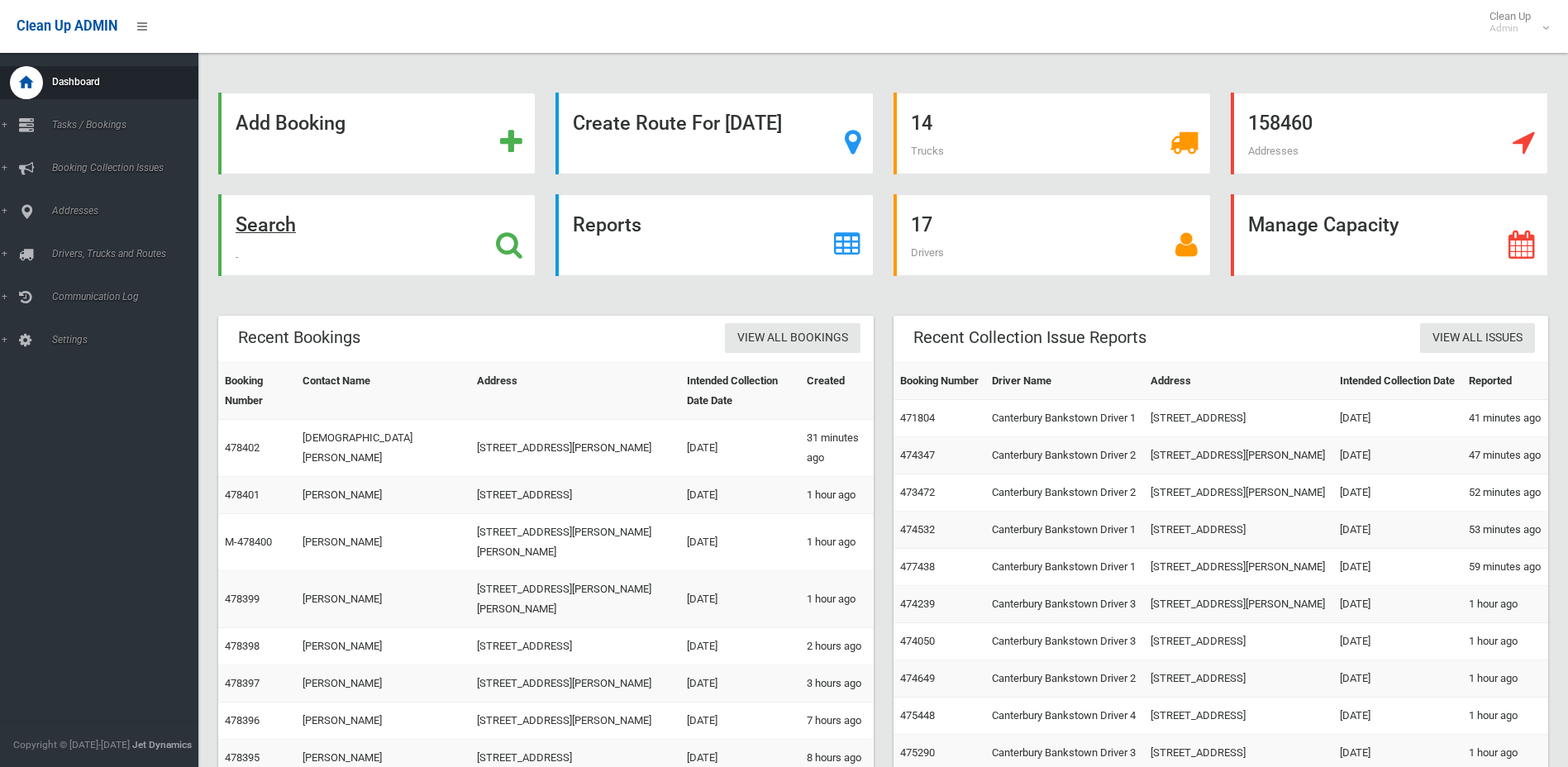
click at [270, 224] on strong "Search" at bounding box center [265, 225] width 61 height 24
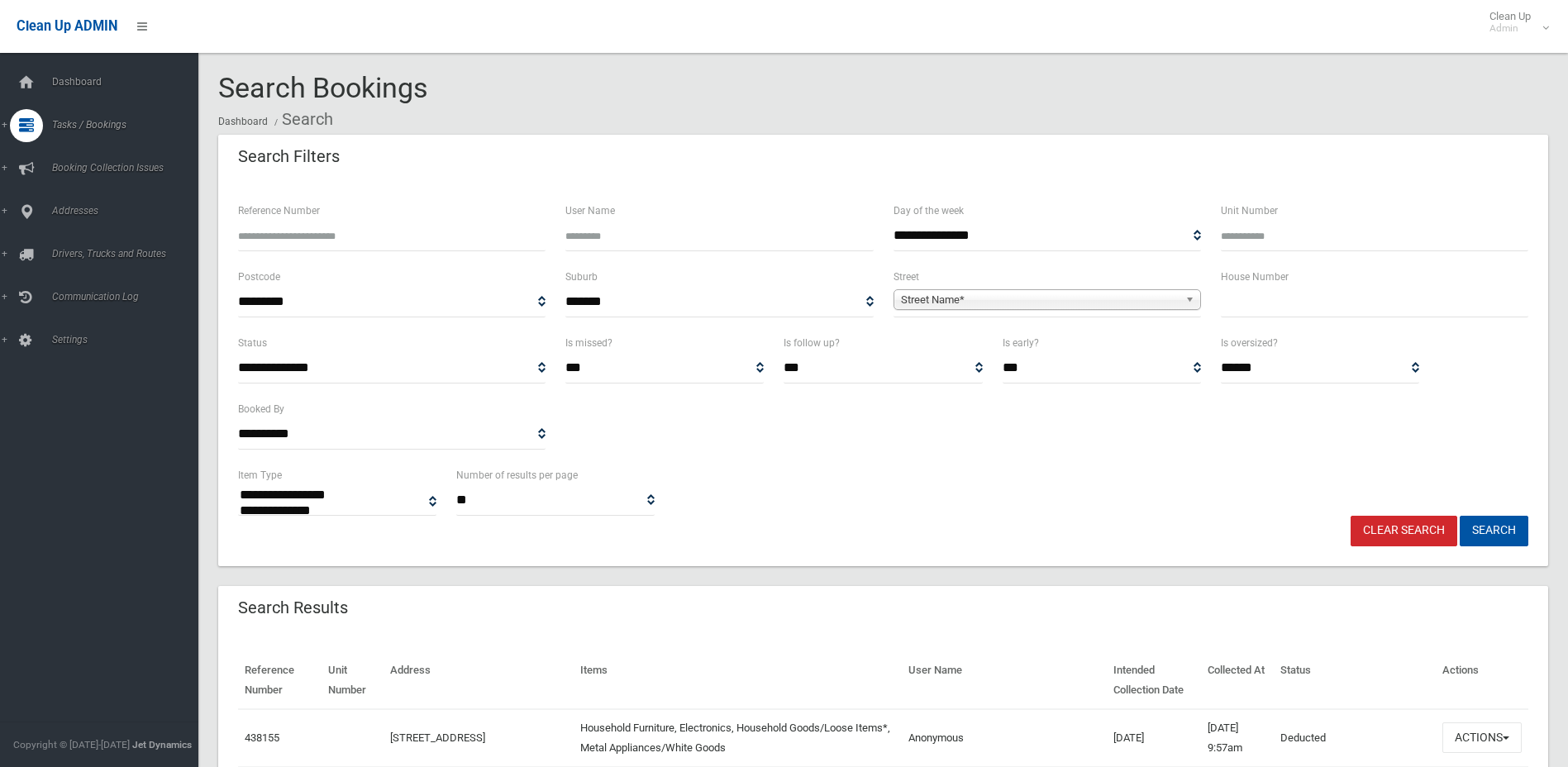
select select
click at [1273, 304] on input "text" at bounding box center [1374, 302] width 308 height 30
type input "**"
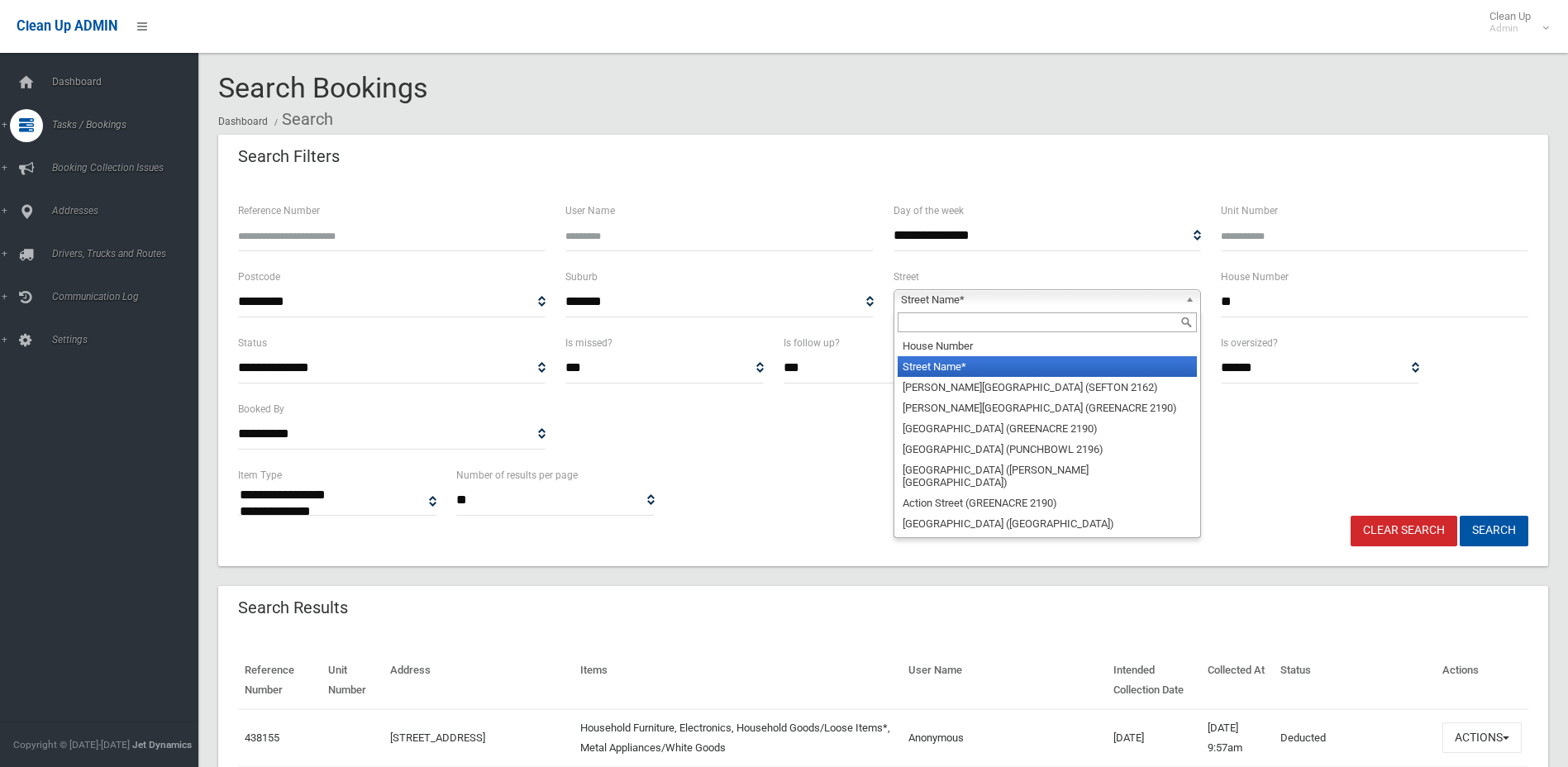
click at [1090, 303] on span "Street Name*" at bounding box center [1040, 300] width 278 height 20
click at [1050, 327] on input "text" at bounding box center [1046, 322] width 299 height 20
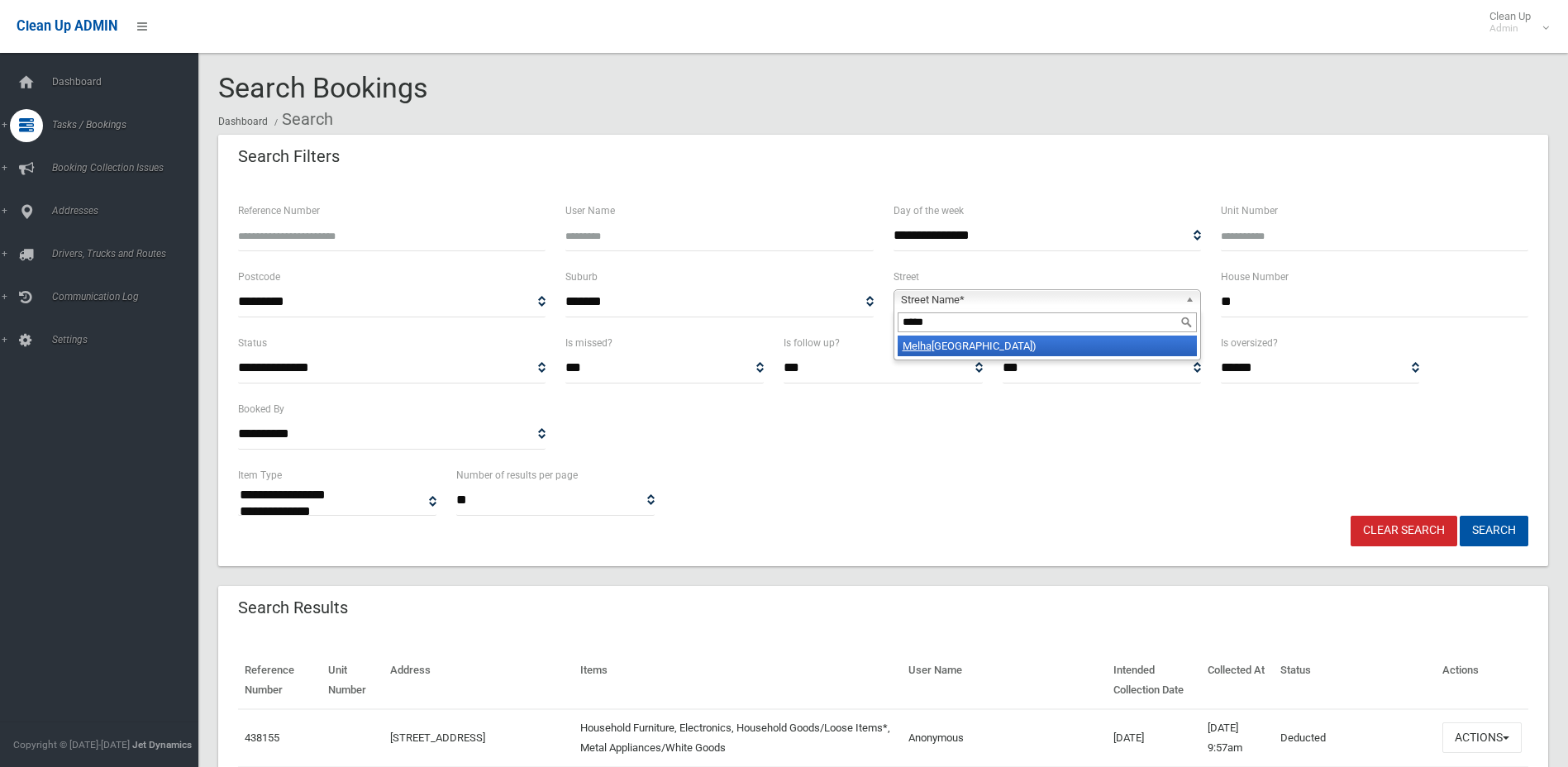
type input "*****"
click at [1045, 348] on li "Melha m Avenue (PANANIA 2213)" at bounding box center [1046, 346] width 299 height 21
click at [1500, 532] on button "Search" at bounding box center [1494, 531] width 69 height 30
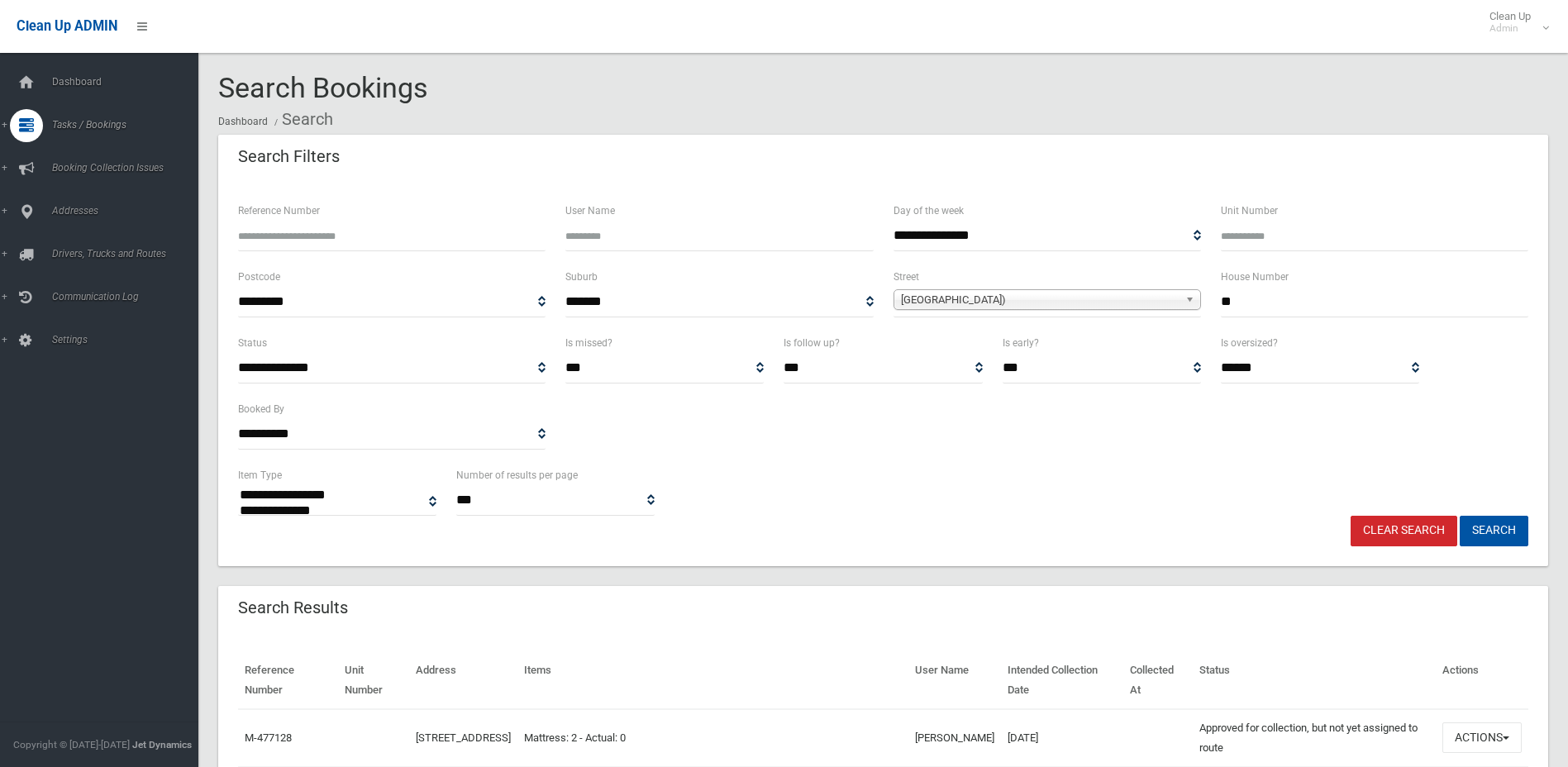
select select
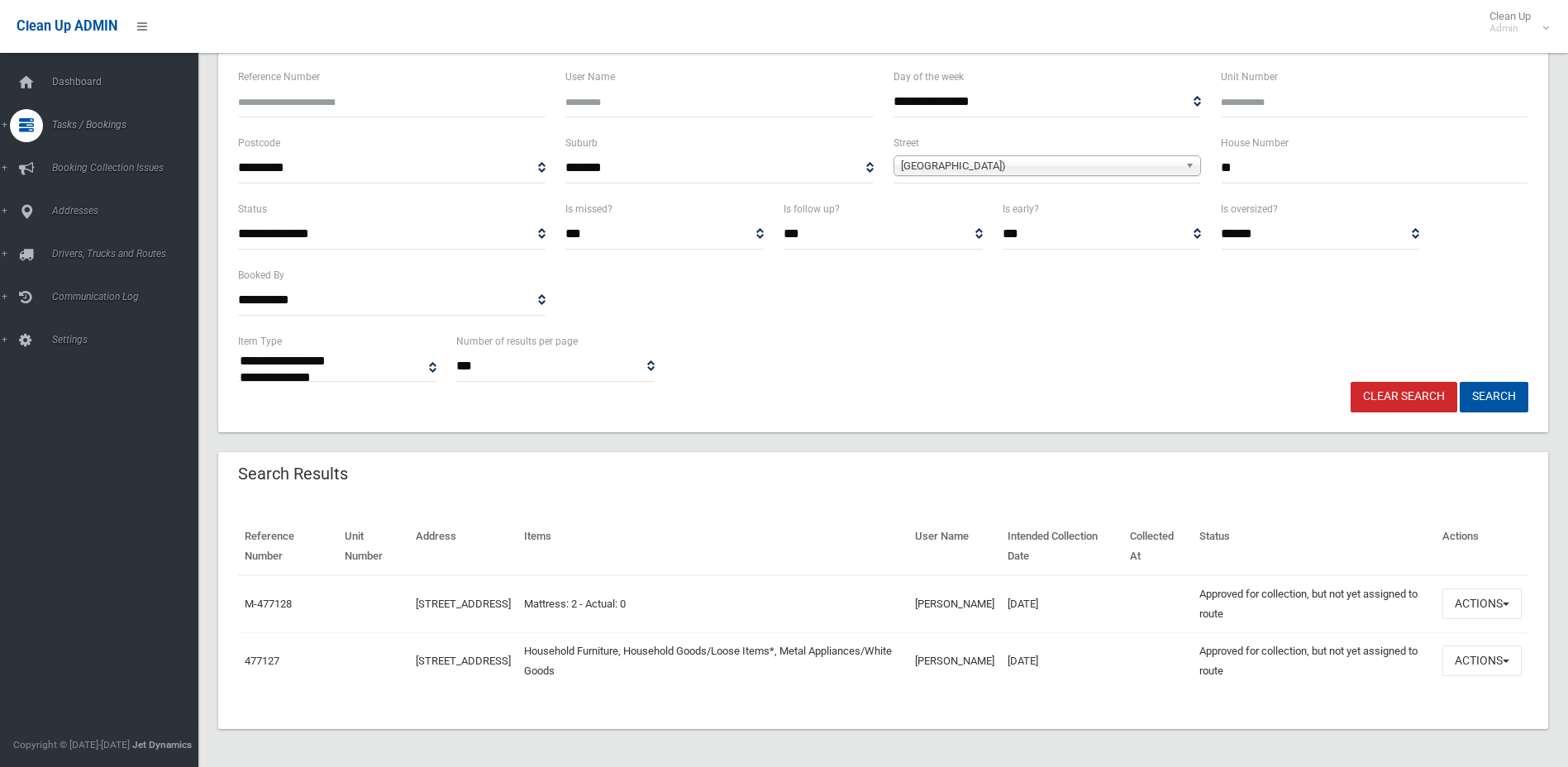
scroll to position [135, 0]
click at [1490, 657] on button "Actions" at bounding box center [1481, 658] width 79 height 30
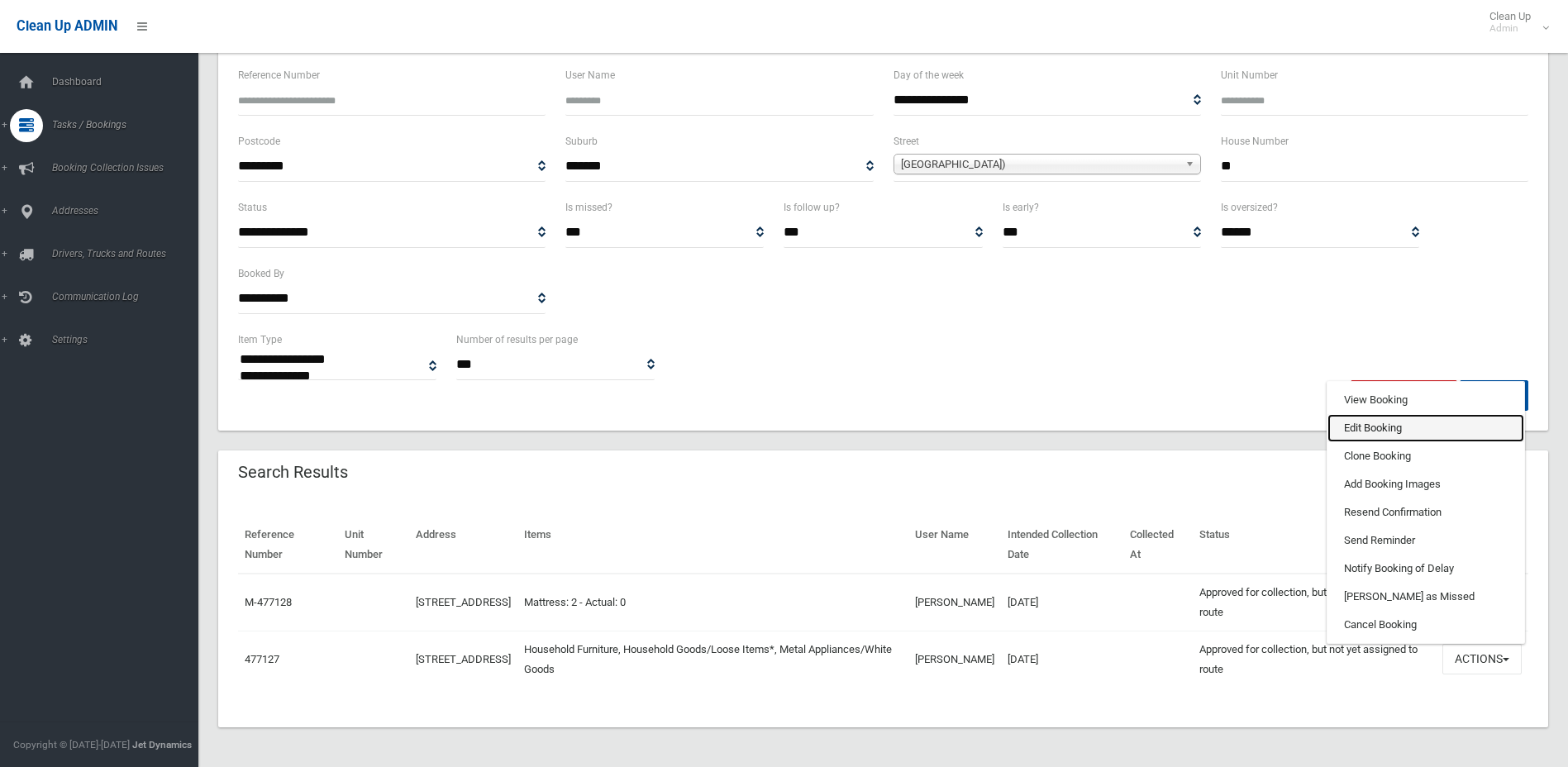
click at [1365, 426] on link "Edit Booking" at bounding box center [1425, 428] width 197 height 28
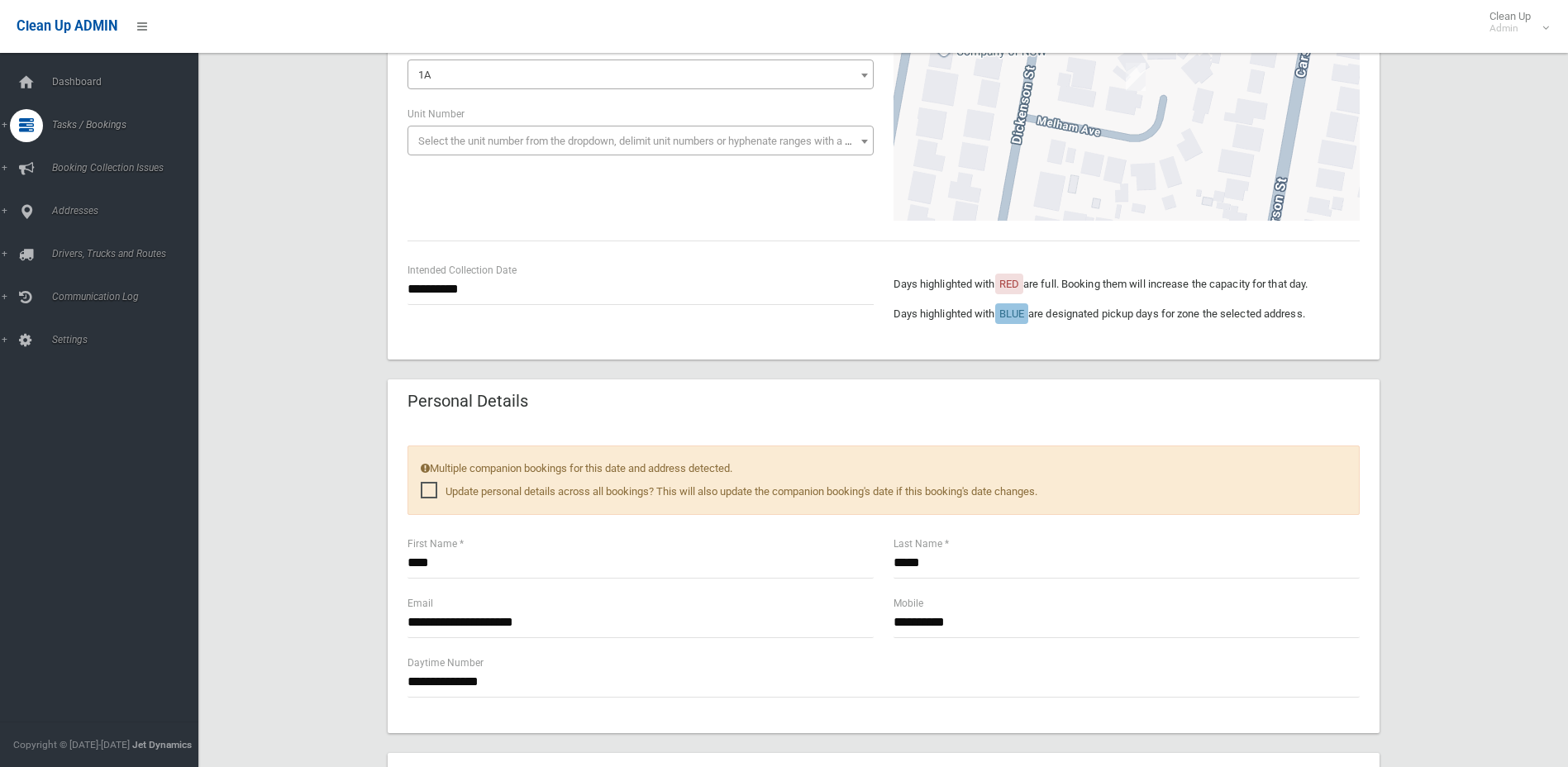
scroll to position [413, 0]
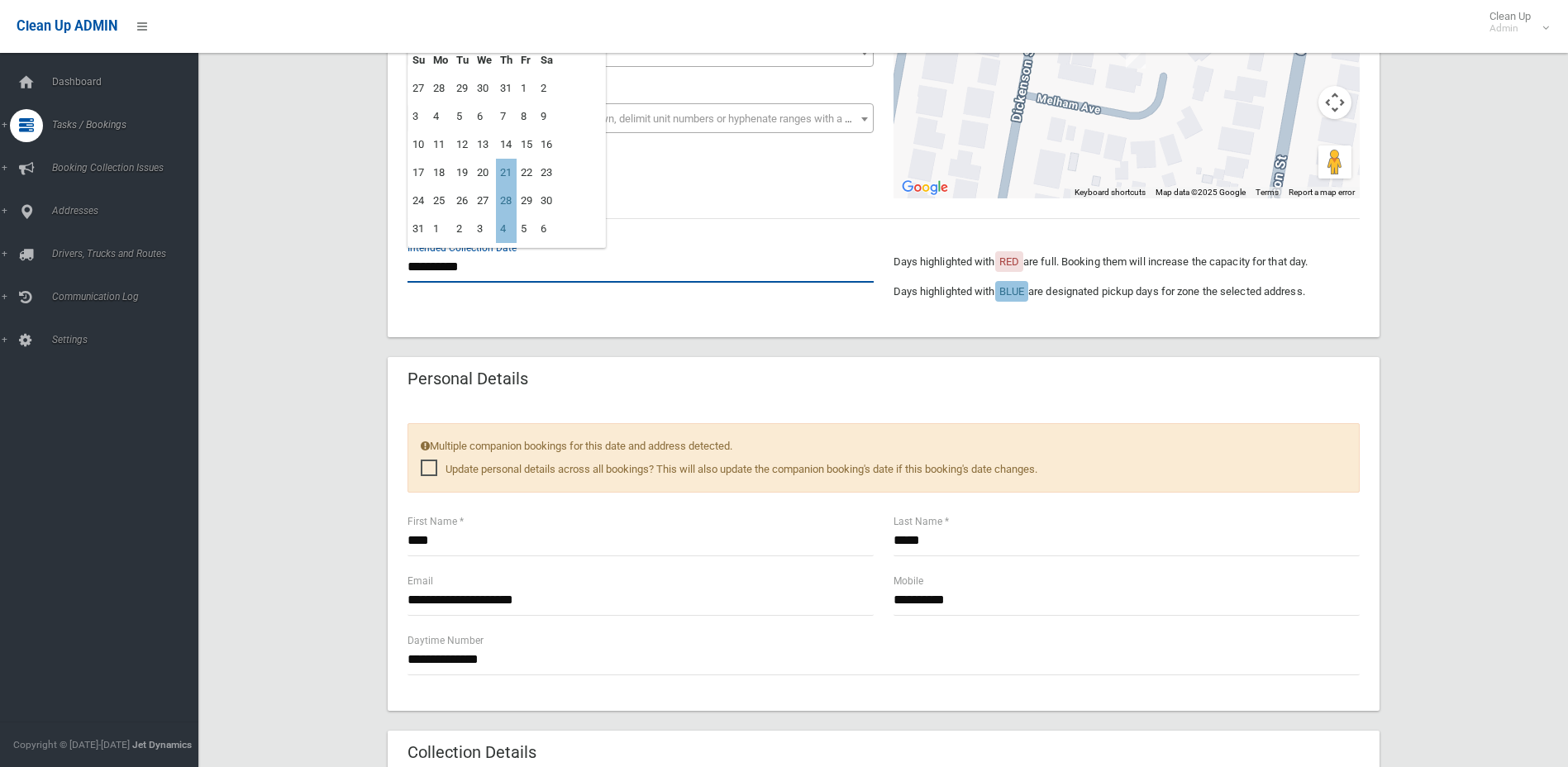
click at [456, 265] on input "**********" at bounding box center [641, 266] width 466 height 30
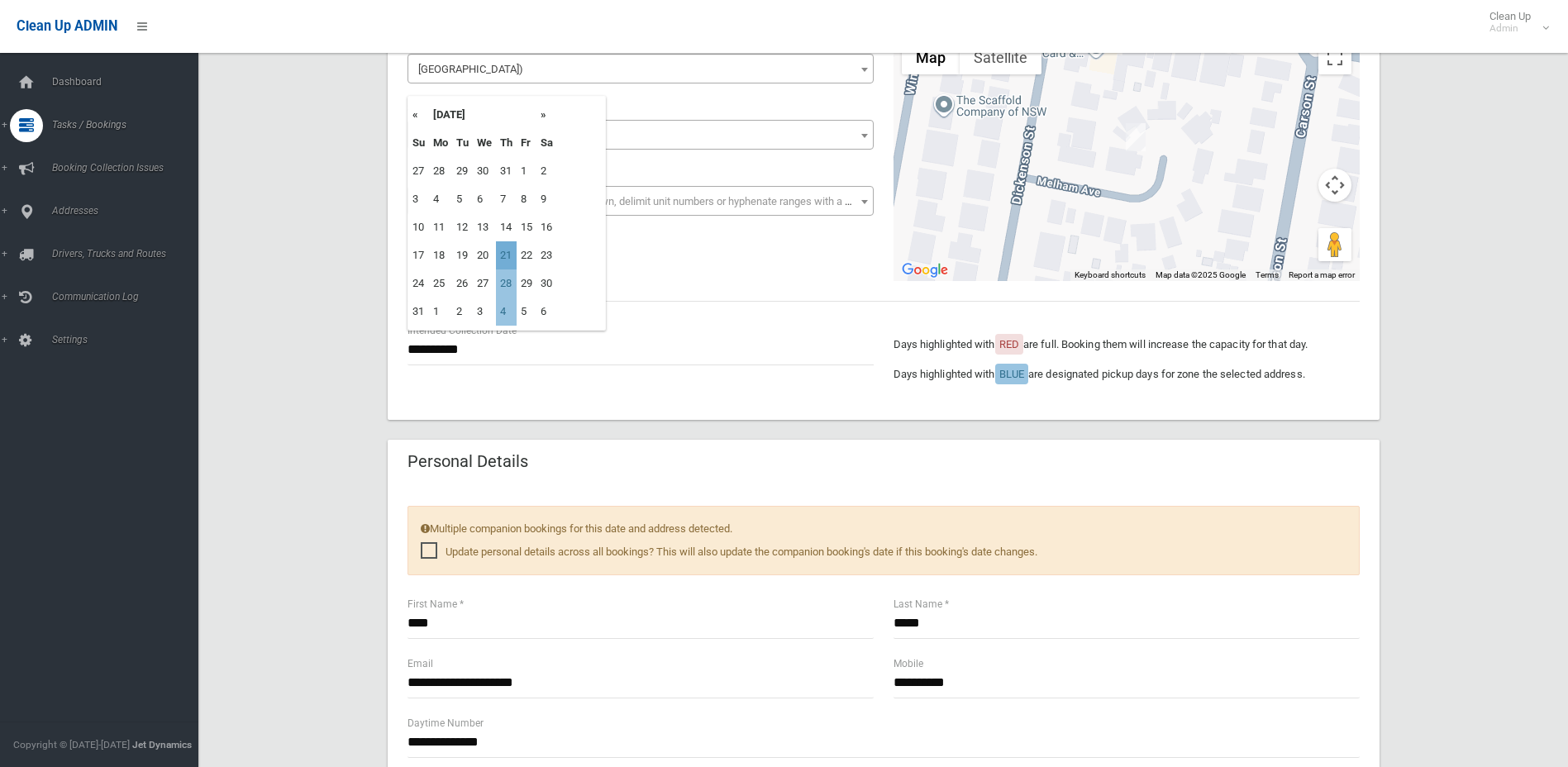
click at [508, 255] on td "21" at bounding box center [505, 255] width 21 height 28
type input "**********"
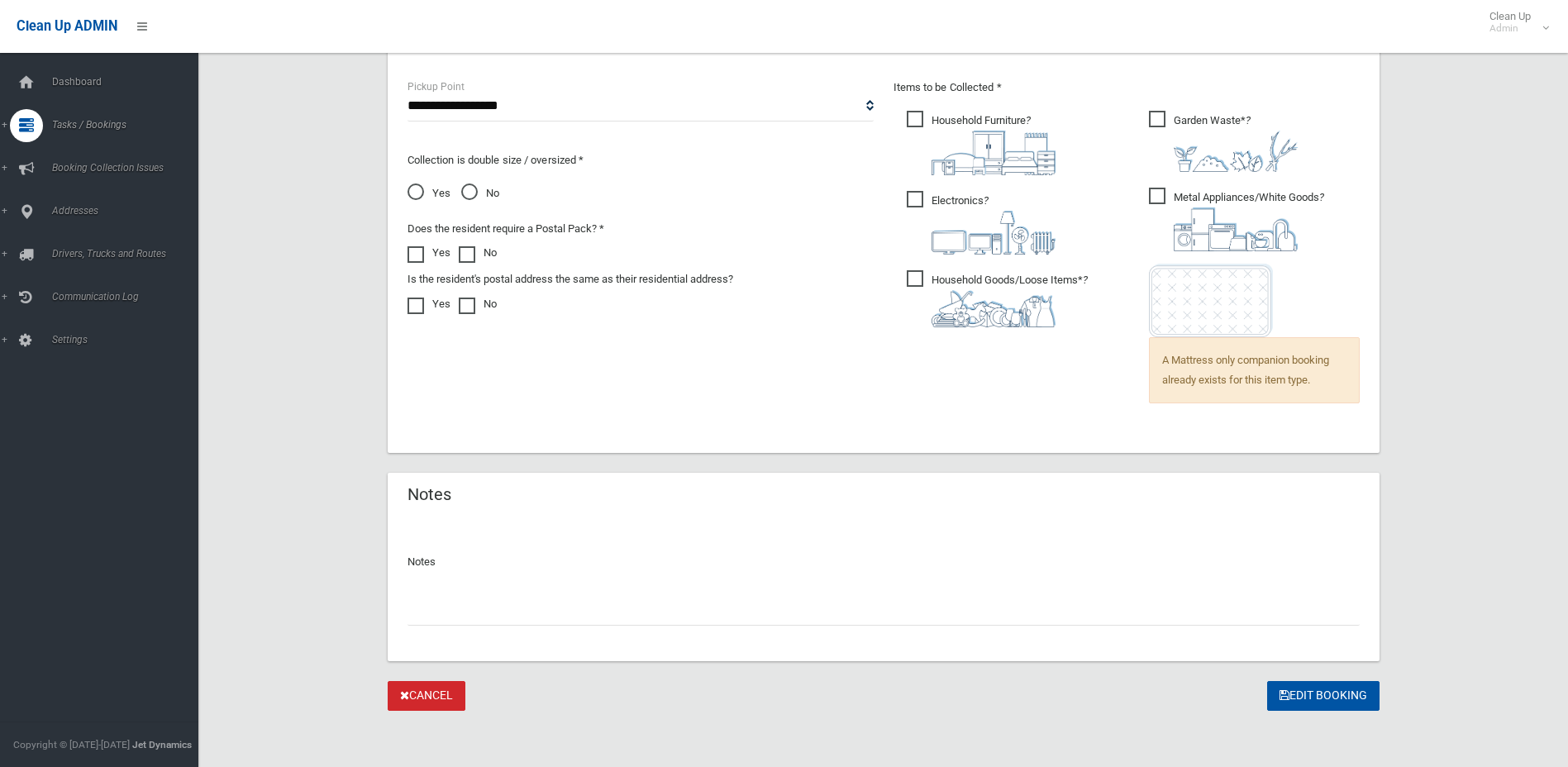
scroll to position [1135, 0]
click at [1339, 695] on button "Edit Booking" at bounding box center [1322, 693] width 113 height 30
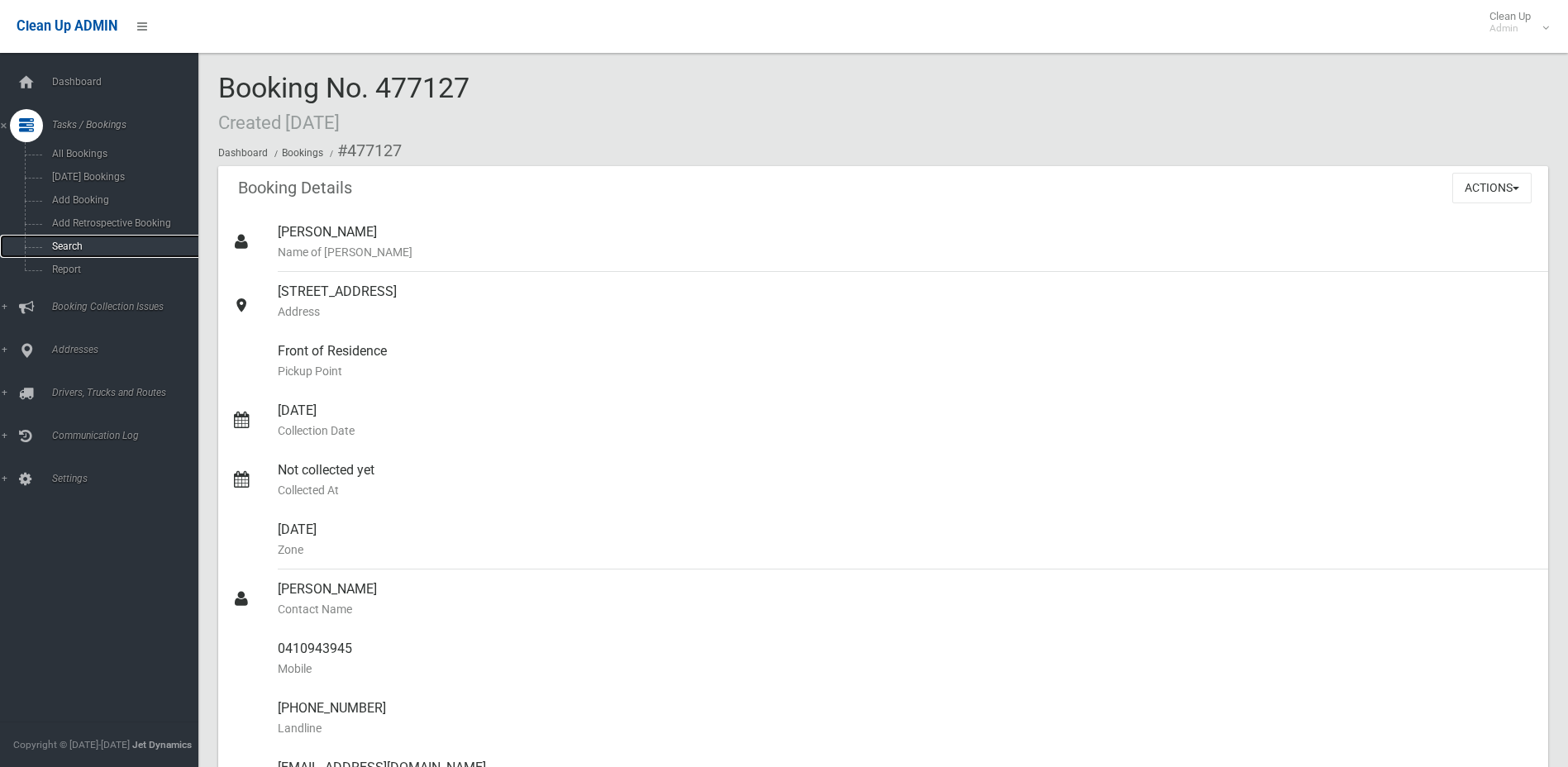
click at [71, 244] on span "Search" at bounding box center [121, 247] width 150 height 12
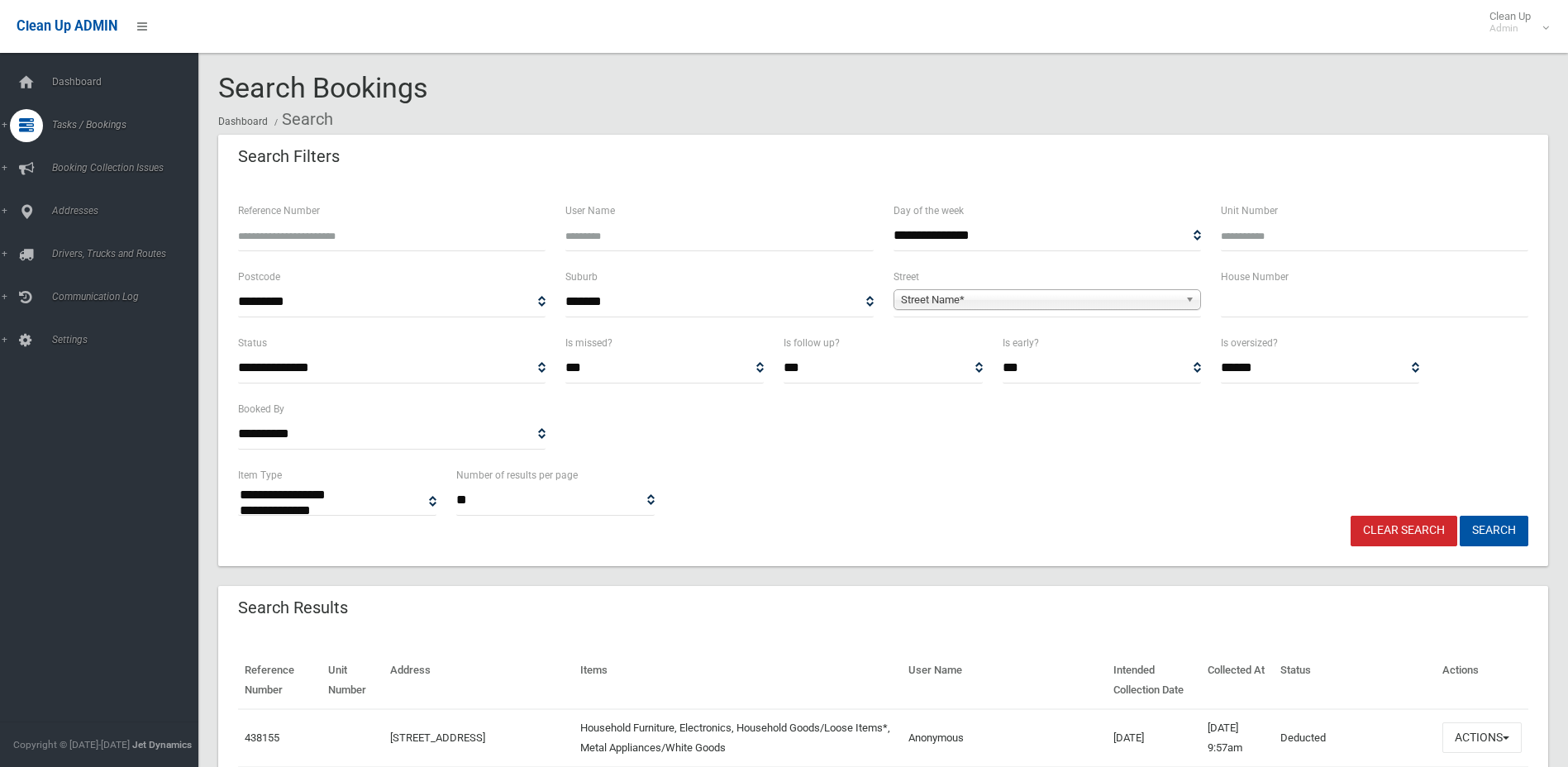
select select
click at [1292, 291] on input "text" at bounding box center [1374, 302] width 308 height 30
type input "**"
click at [1116, 298] on span "Street Name*" at bounding box center [1040, 300] width 278 height 20
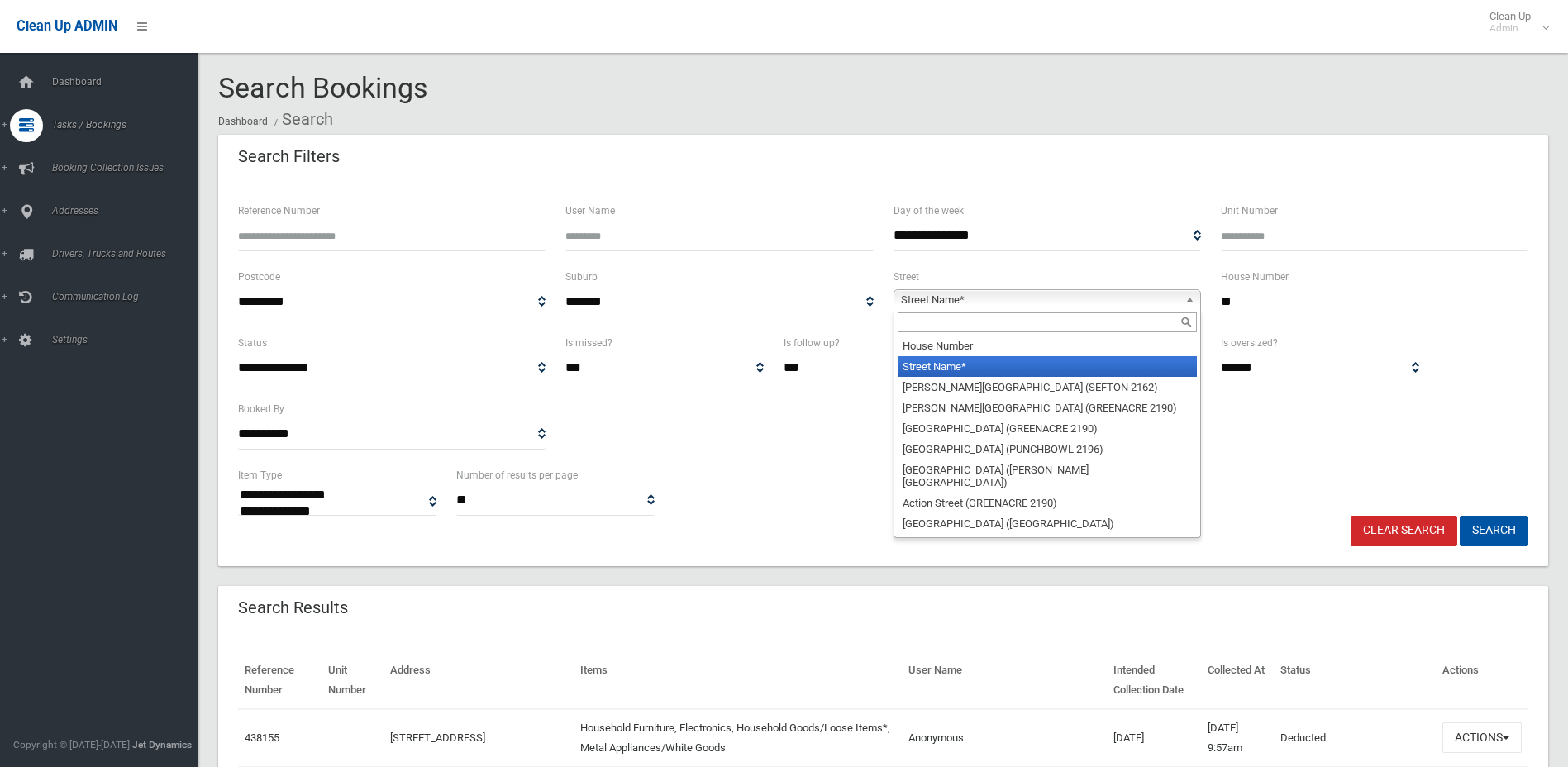
click at [1114, 325] on input "text" at bounding box center [1046, 322] width 299 height 20
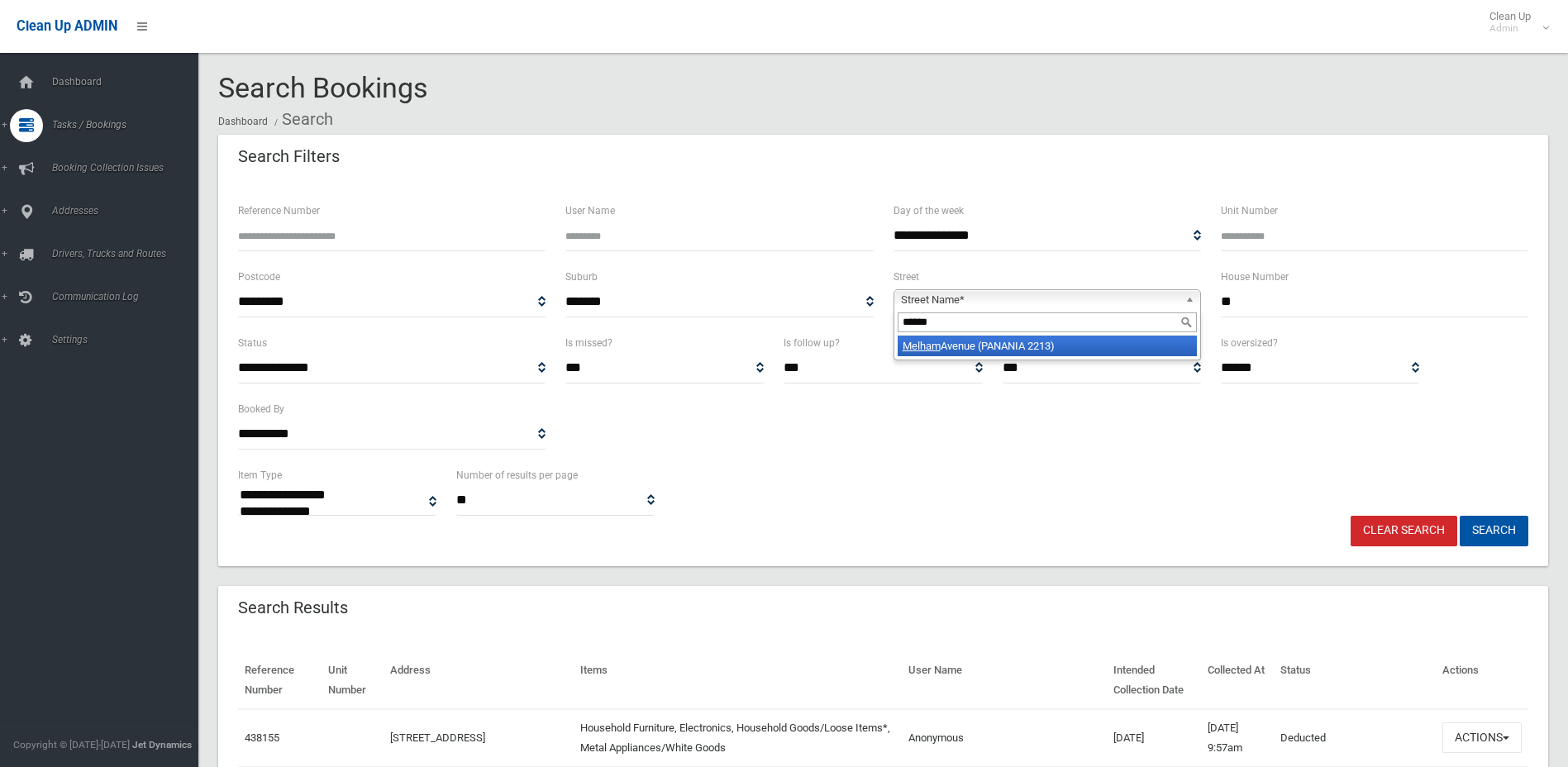
type input "******"
click at [1087, 348] on li "Melham Avenue (PANANIA 2213)" at bounding box center [1046, 346] width 299 height 21
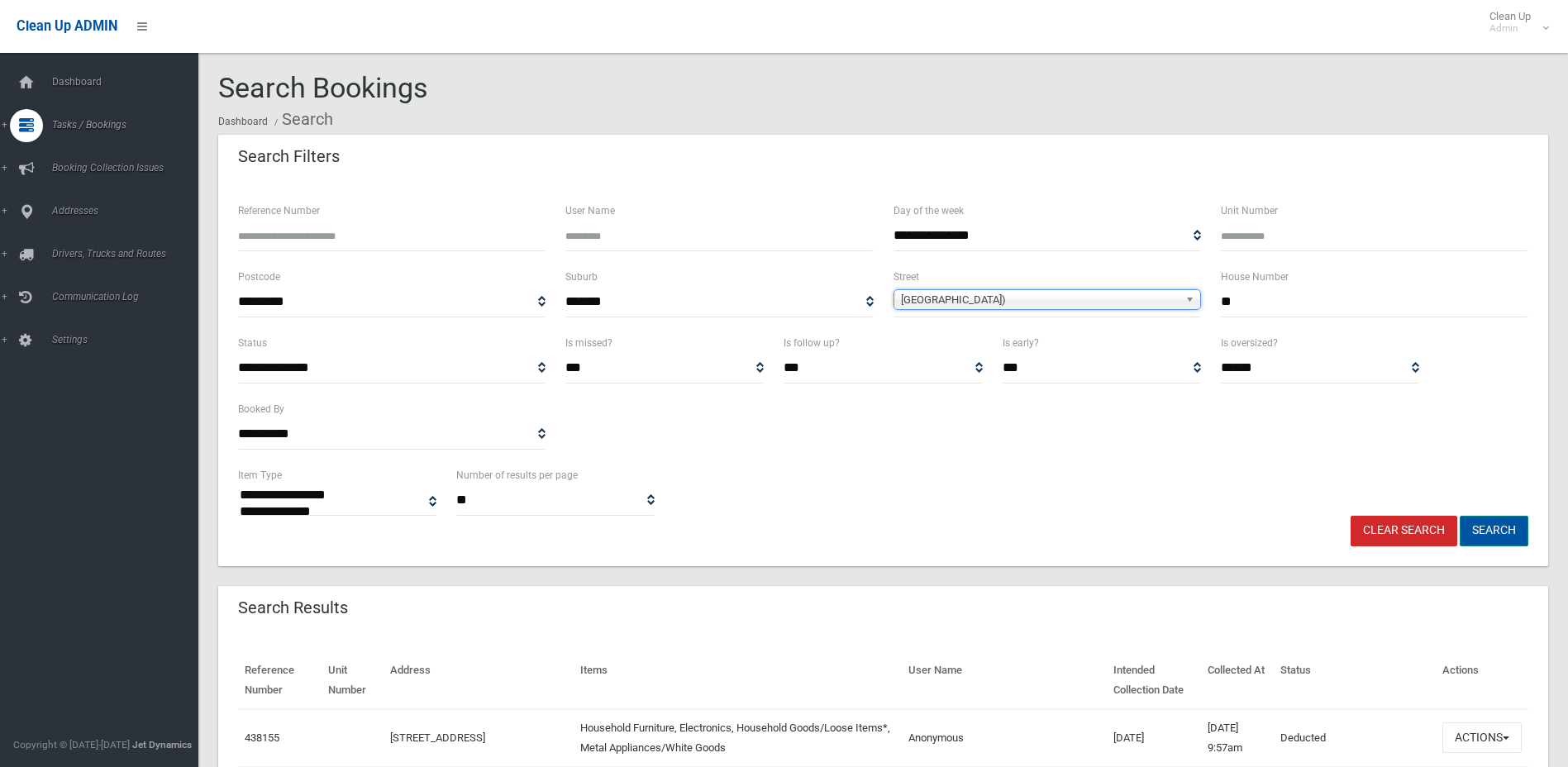
click at [1495, 531] on button "Search" at bounding box center [1494, 531] width 69 height 30
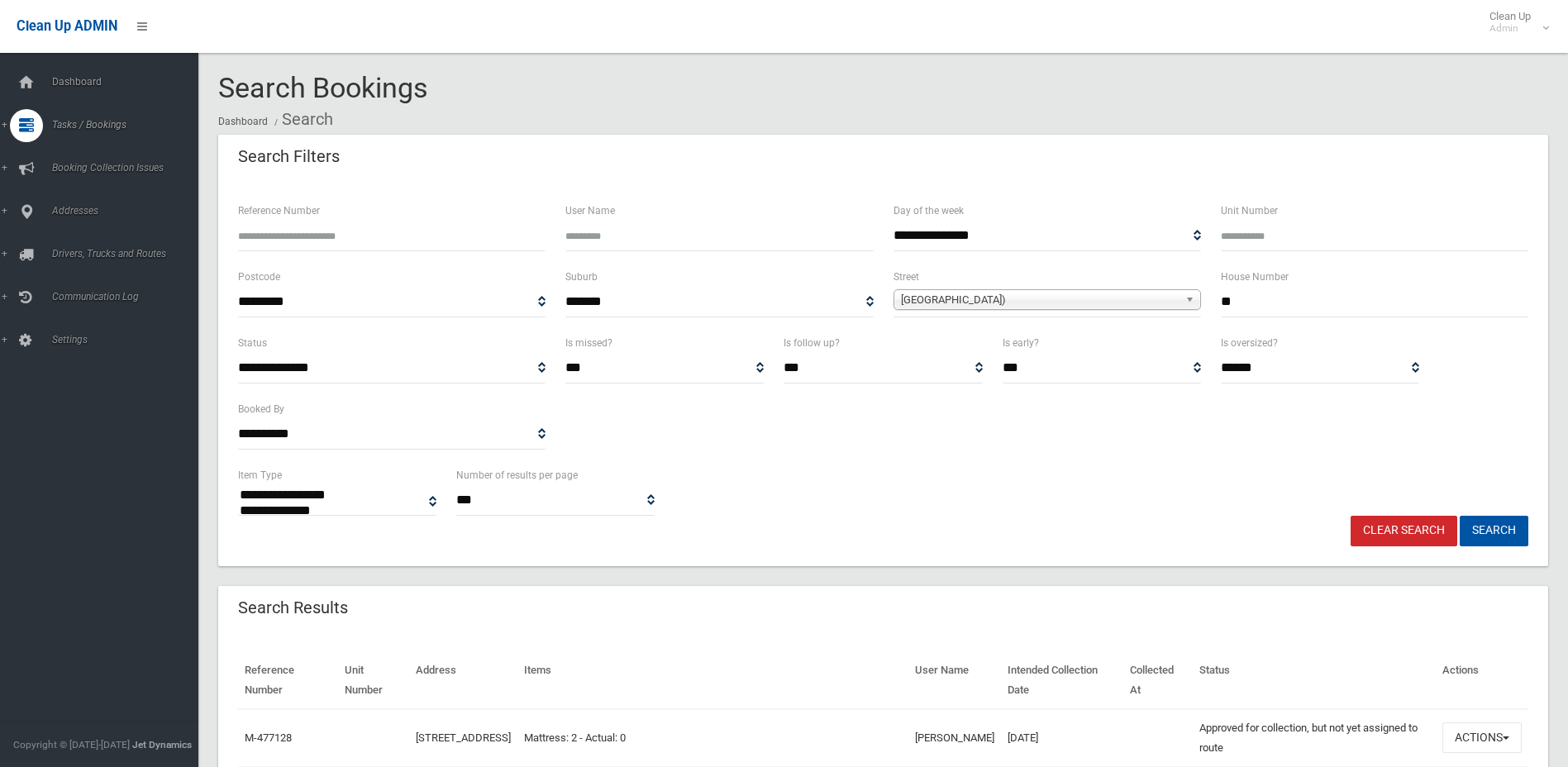
select select
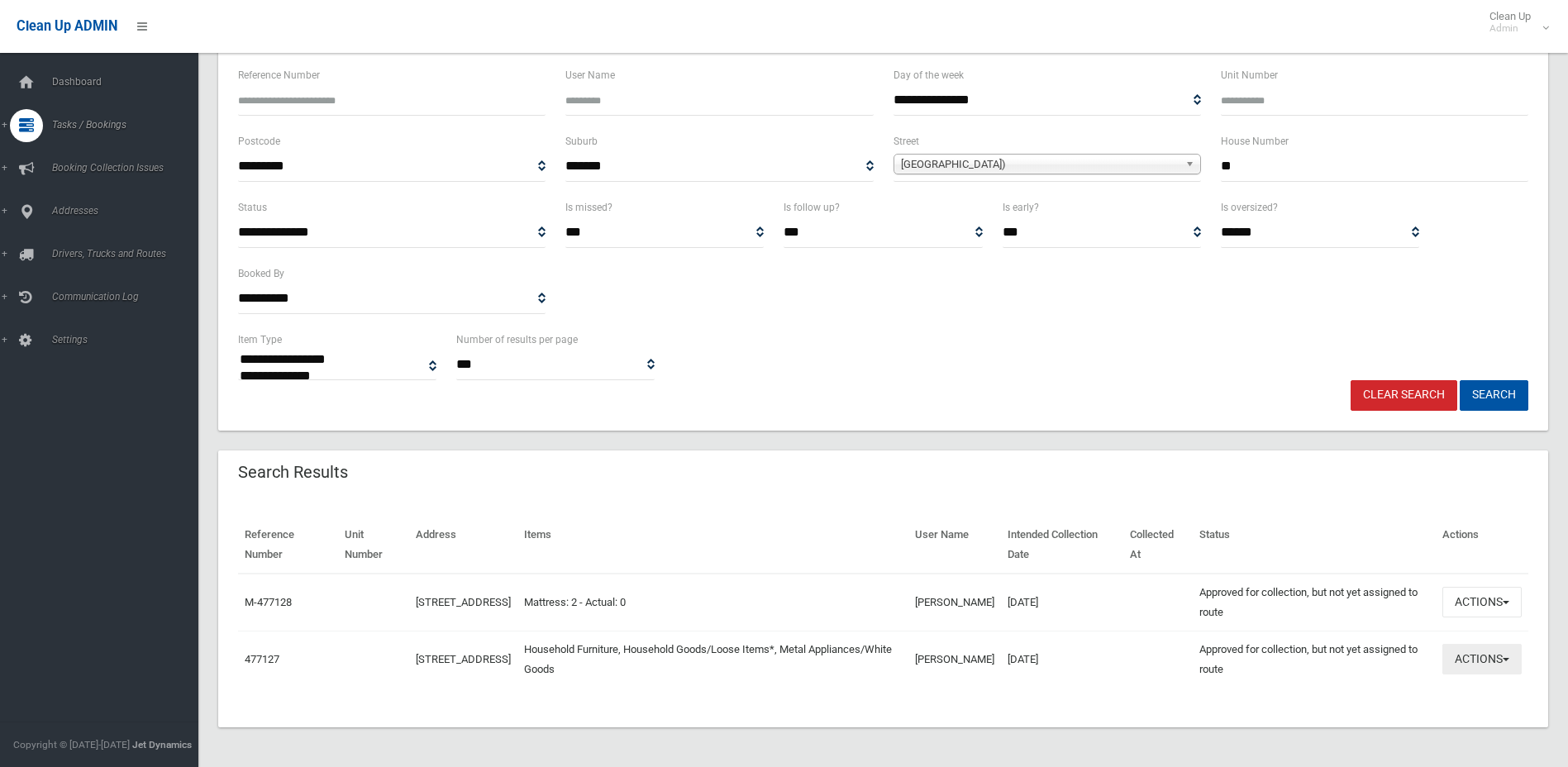
click at [1481, 652] on button "Actions" at bounding box center [1481, 658] width 79 height 30
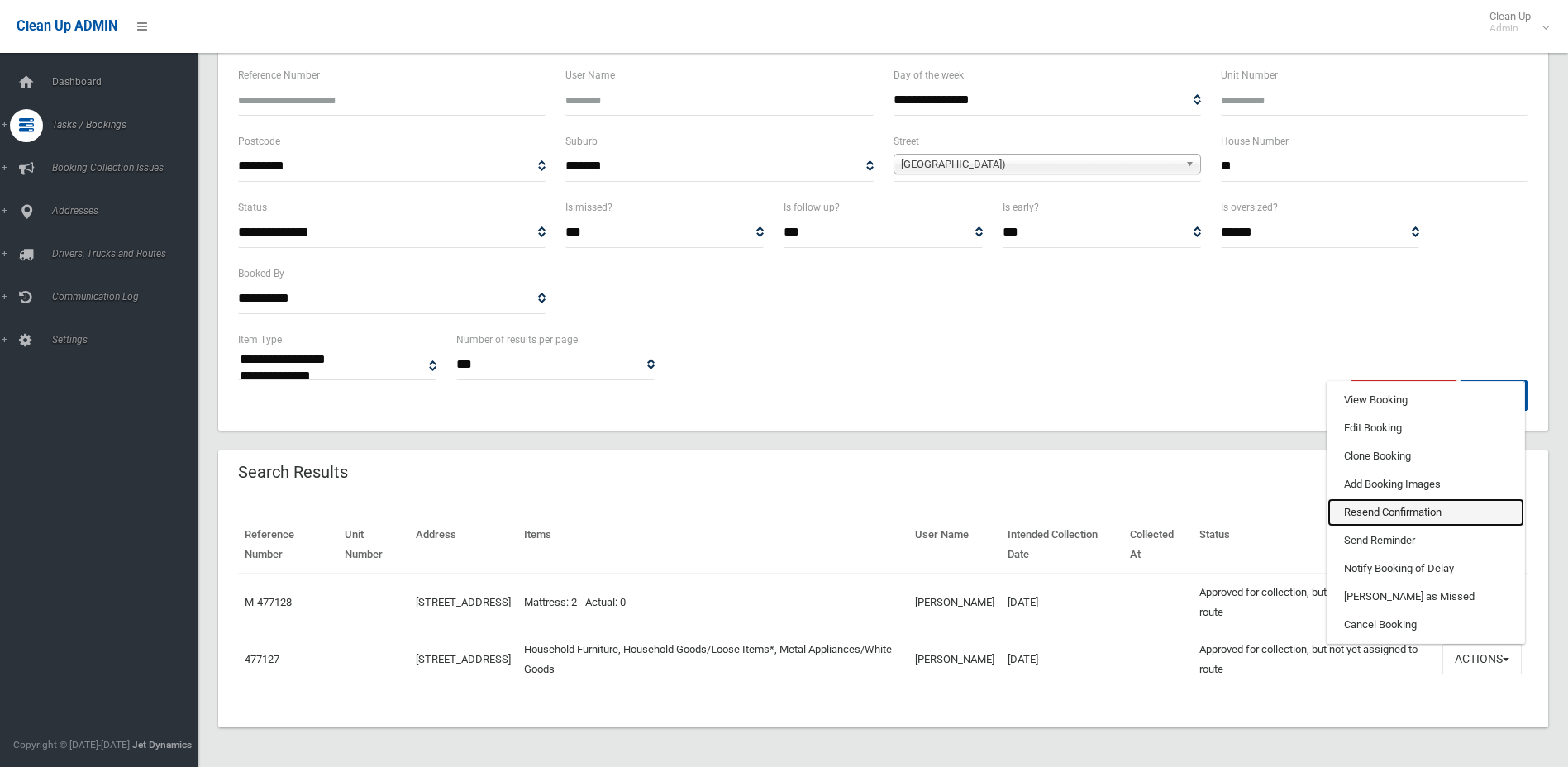
click at [1381, 510] on link "Resend Confirmation" at bounding box center [1425, 512] width 197 height 28
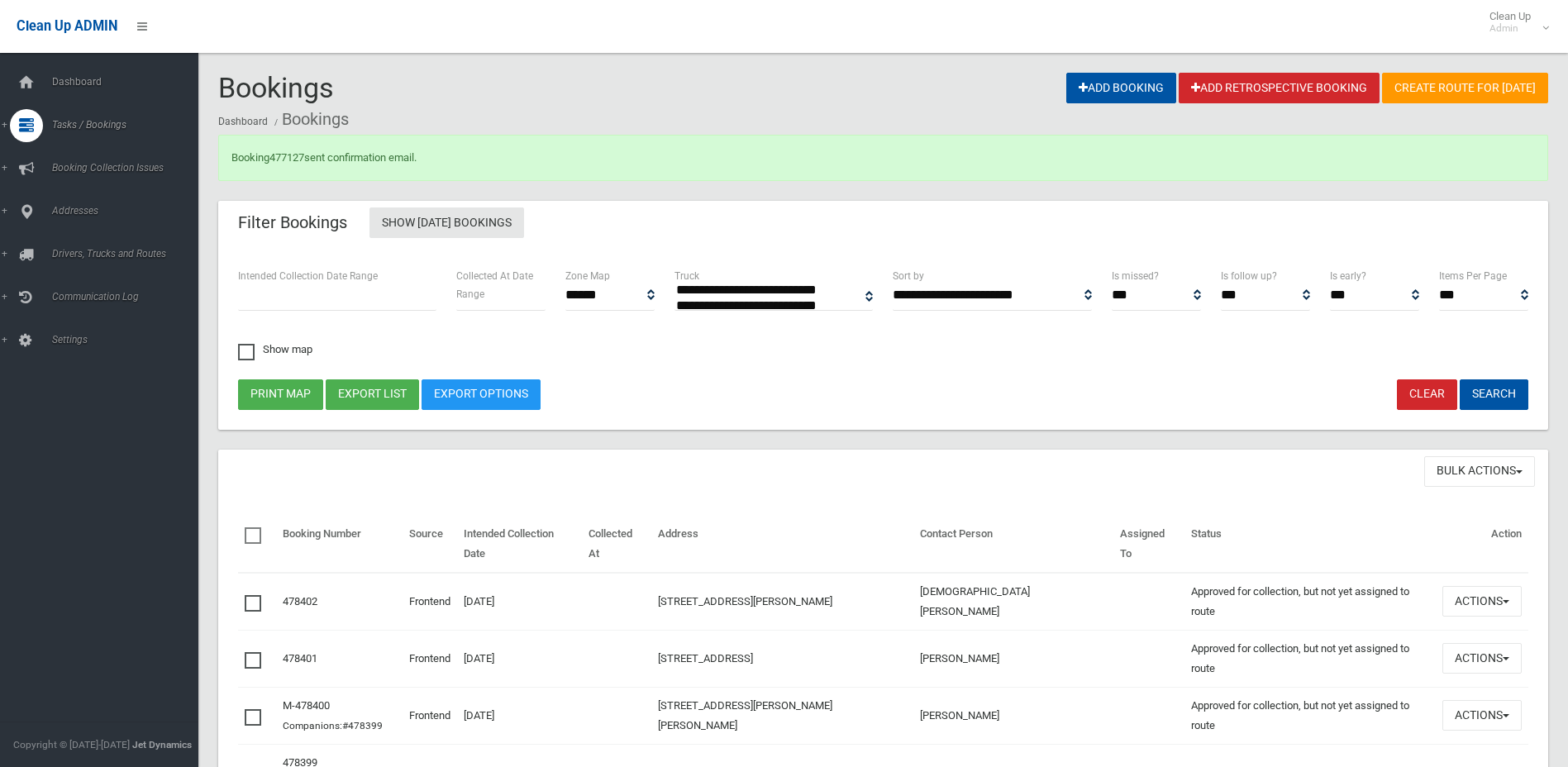
select select
